Goal: Complete application form

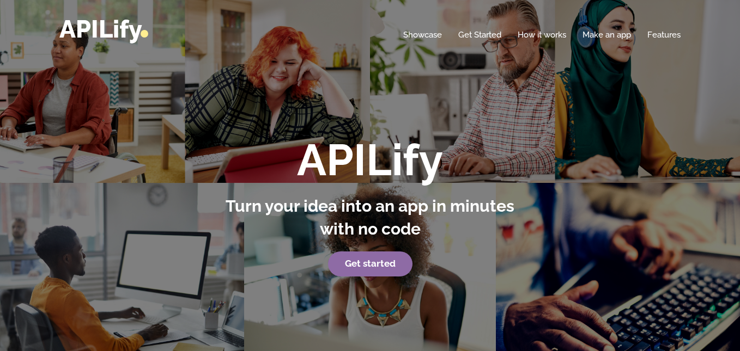
click at [387, 264] on strong "Get started" at bounding box center [370, 263] width 51 height 11
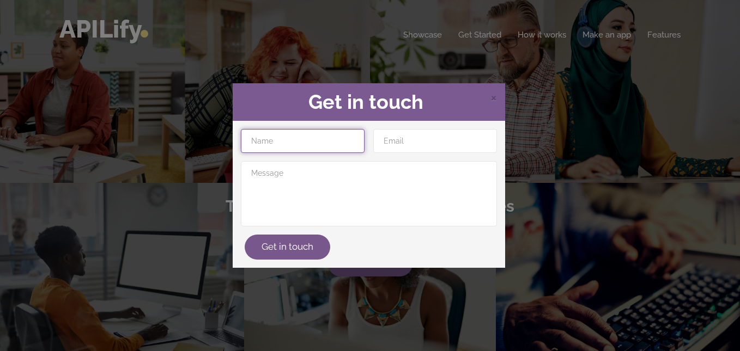
click at [333, 151] on input "text" at bounding box center [303, 141] width 124 height 24
type input "M"
type input "Suvidha"
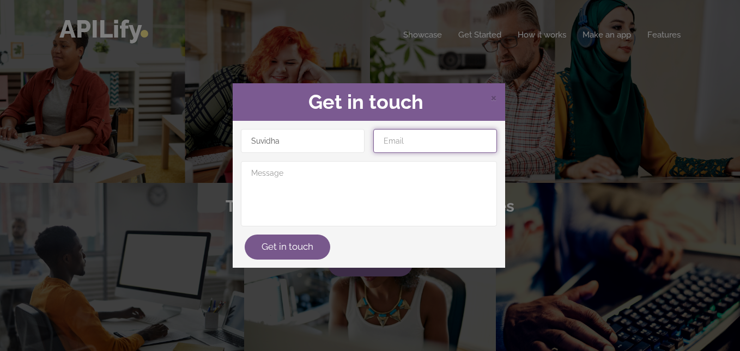
click at [453, 142] on input "email" at bounding box center [435, 141] width 124 height 24
type input "nandasudu307@gmail.com"
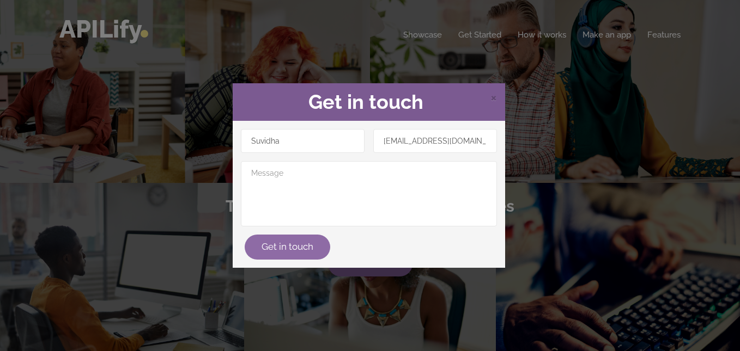
click at [294, 251] on button "Get in touch" at bounding box center [288, 247] width 86 height 25
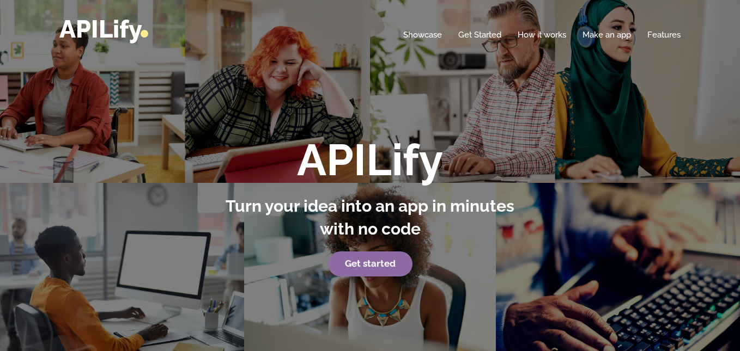
click at [350, 260] on strong "Get started" at bounding box center [370, 263] width 51 height 11
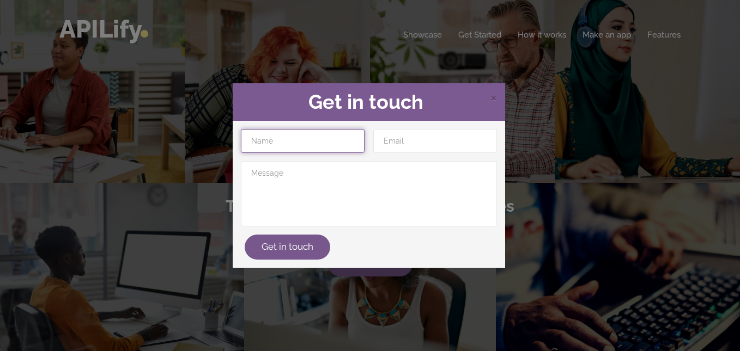
click at [313, 147] on input "text" at bounding box center [303, 141] width 124 height 24
type input "m"
type input "Suvidha"
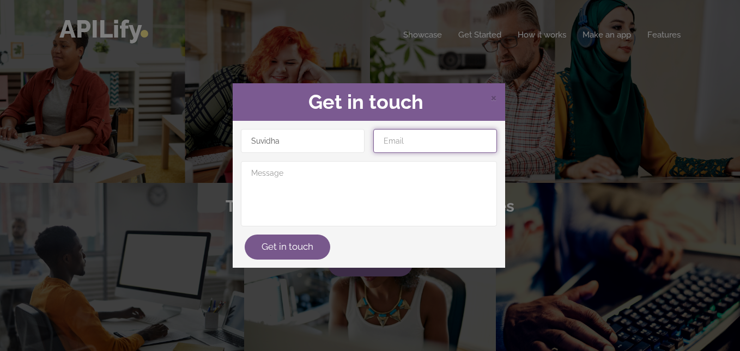
click at [435, 150] on input "email" at bounding box center [435, 141] width 124 height 24
type input "[EMAIL_ADDRESS][DOMAIN_NAME]"
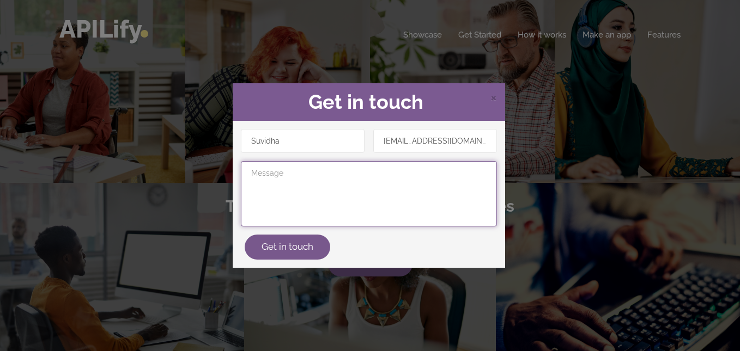
click at [435, 166] on textarea at bounding box center [369, 193] width 256 height 65
type textarea "h"
click at [425, 172] on textarea "i am looking for a platform to create app accourinfing to my requirments" at bounding box center [369, 193] width 256 height 65
click at [270, 185] on textarea "i am looking for a platform to create app accordioning to my requirments" at bounding box center [369, 193] width 256 height 65
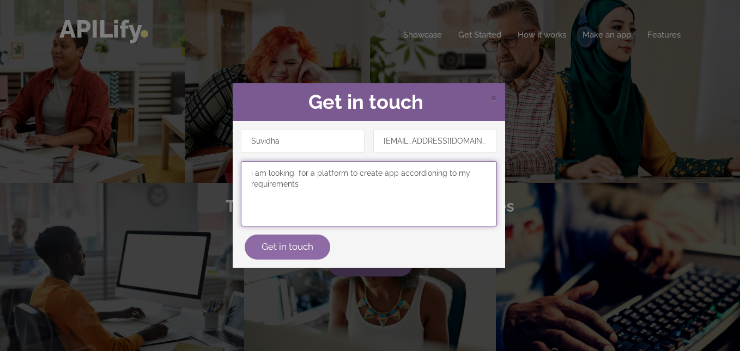
type textarea "i am looking for a platform to create app accordioning to my requirements"
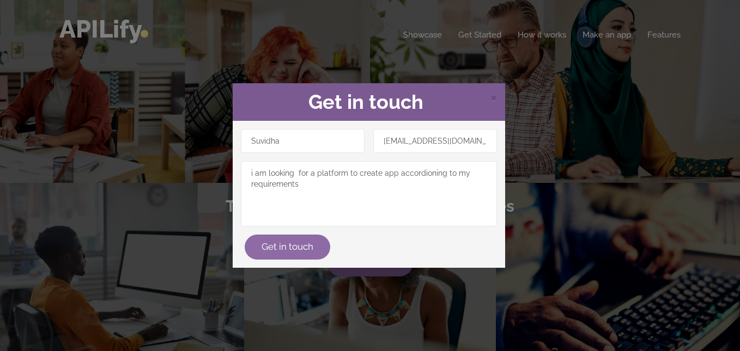
click at [289, 255] on button "Get in touch" at bounding box center [288, 247] width 86 height 25
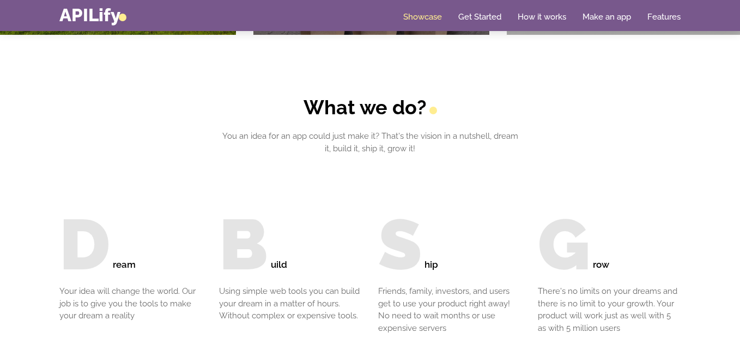
scroll to position [953, 0]
click at [482, 19] on link "Get Started" at bounding box center [479, 16] width 43 height 11
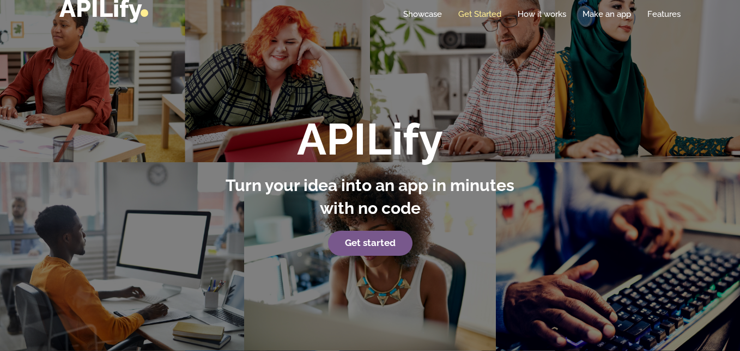
scroll to position [0, 0]
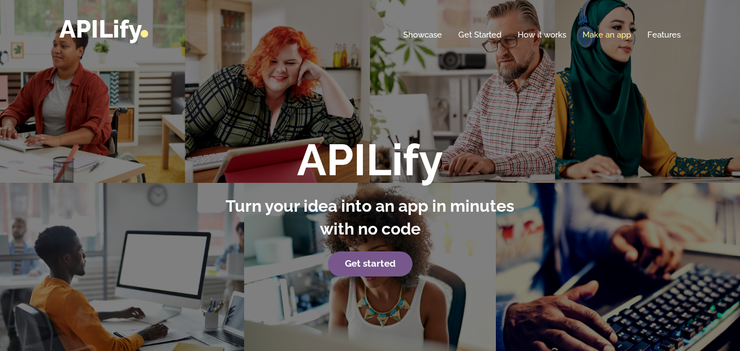
click at [629, 37] on link "Make an app" at bounding box center [606, 34] width 48 height 11
click at [594, 37] on link "Make an app" at bounding box center [606, 34] width 48 height 11
click at [672, 37] on link "Features" at bounding box center [663, 34] width 33 height 11
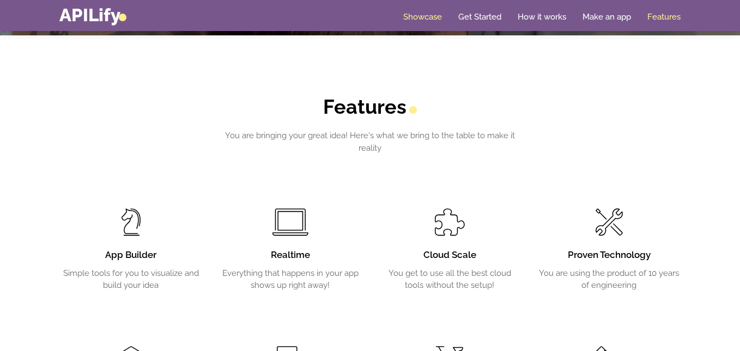
scroll to position [1655, 0]
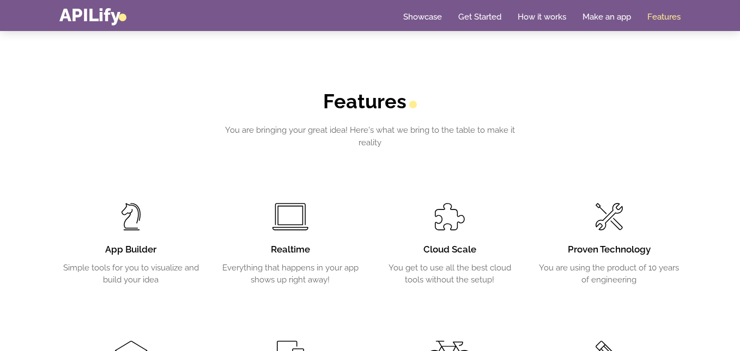
click at [603, 23] on div "Home Showcase Get Started How it works Make an app Features" at bounding box center [369, 15] width 621 height 19
click at [604, 18] on link "Make an app" at bounding box center [606, 16] width 48 height 11
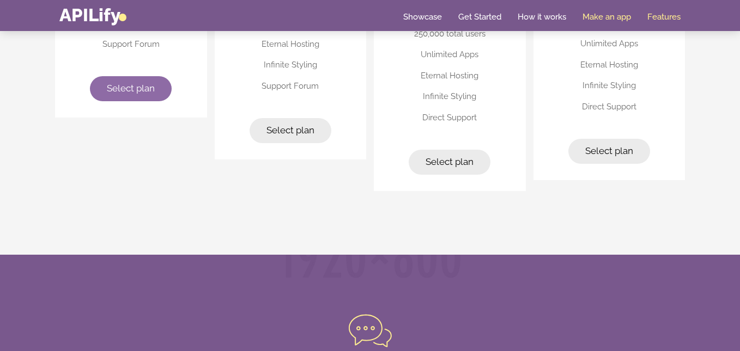
scroll to position [2884, 0]
click at [140, 92] on span "Select plan" at bounding box center [131, 87] width 48 height 11
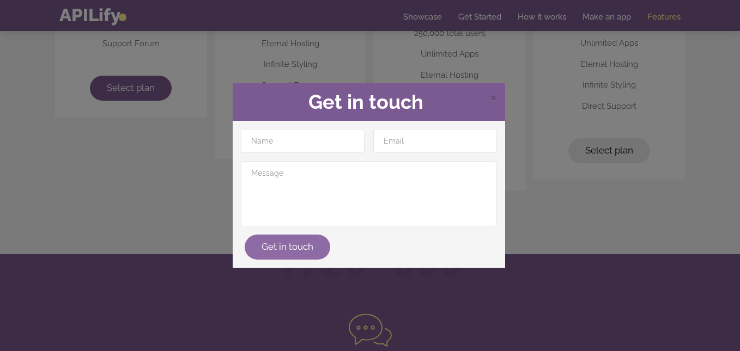
click at [290, 244] on button "Get in touch" at bounding box center [288, 247] width 86 height 25
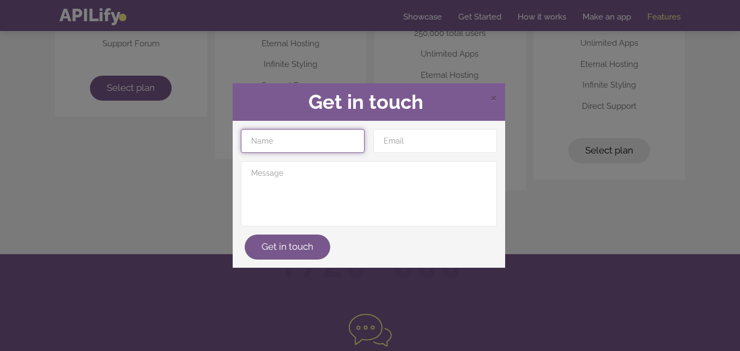
click at [316, 151] on input "text" at bounding box center [303, 141] width 124 height 24
type input "SUVIDHA"
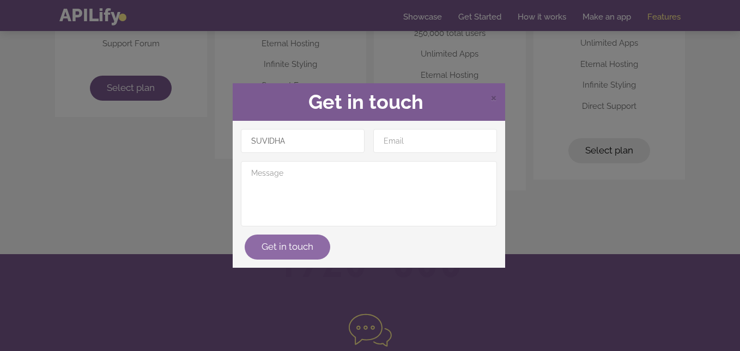
click at [315, 243] on button "Get in touch" at bounding box center [288, 247] width 86 height 25
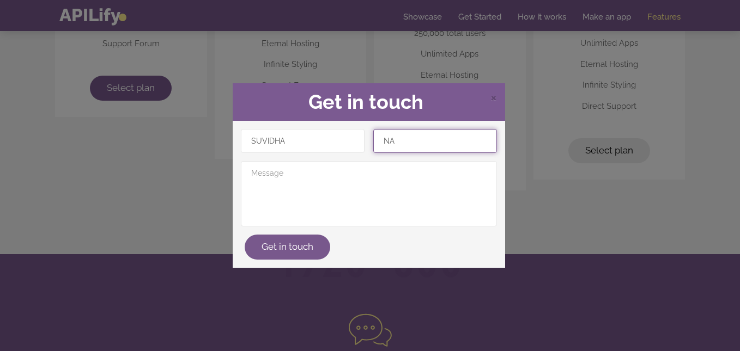
type input "N"
type input "nandasudu307@gmail.com"
click at [245, 235] on button "Get in touch" at bounding box center [288, 247] width 86 height 25
